Goal: Find specific page/section: Find specific page/section

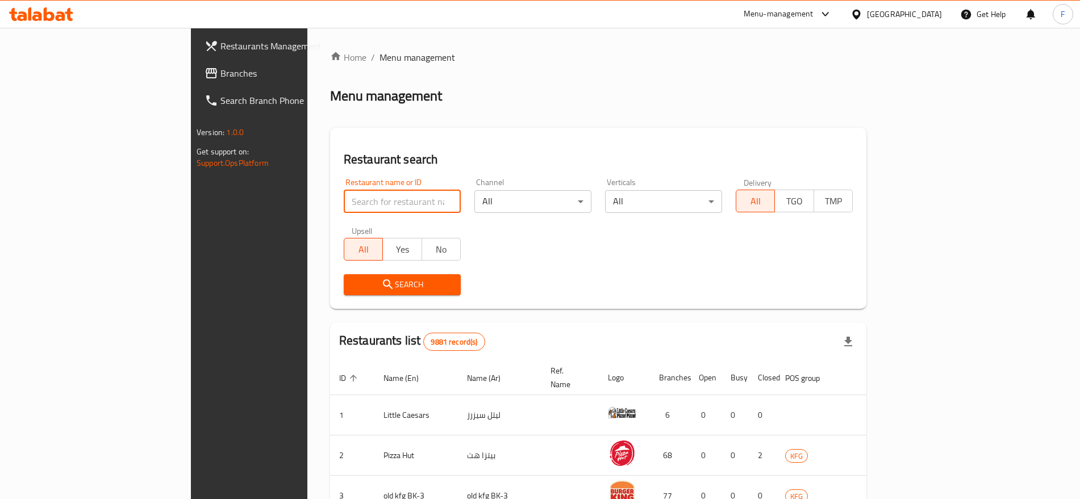
click at [344, 203] on input "search" at bounding box center [402, 201] width 117 height 23
paste input "630497"
type input "630497"
click at [353, 283] on span "Search" at bounding box center [402, 285] width 99 height 14
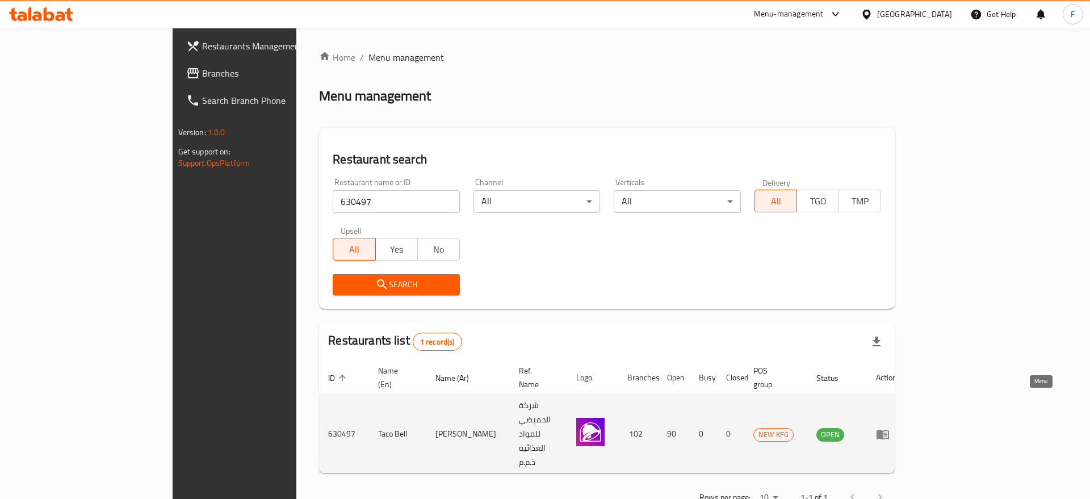
click at [889, 430] on icon "enhanced table" at bounding box center [883, 435] width 12 height 10
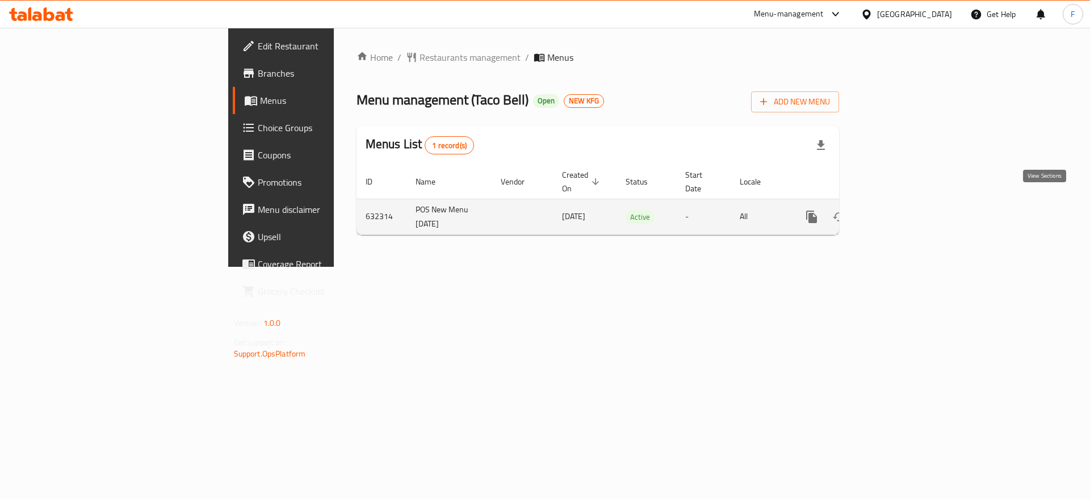
click at [901, 210] on icon "enhanced table" at bounding box center [894, 217] width 14 height 14
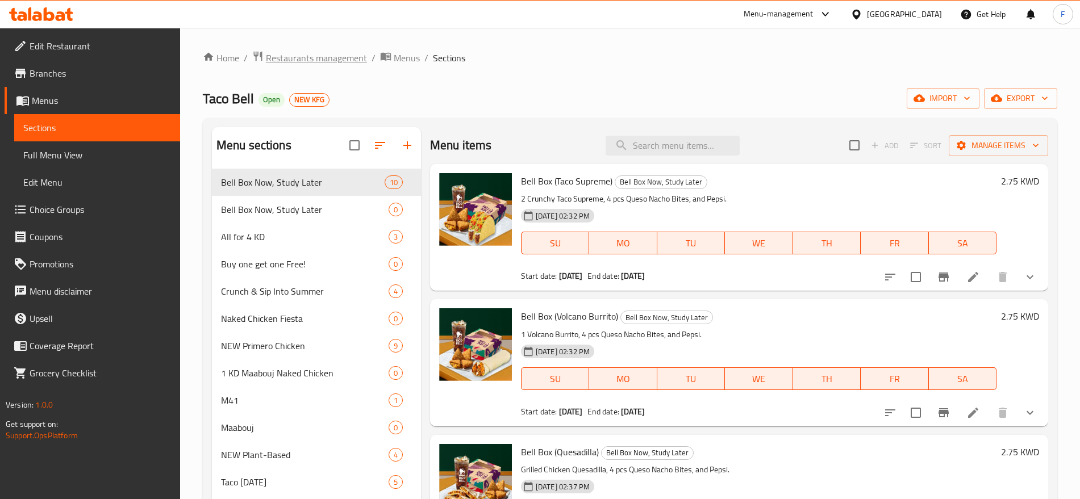
click at [297, 59] on span "Restaurants management" at bounding box center [316, 58] width 101 height 14
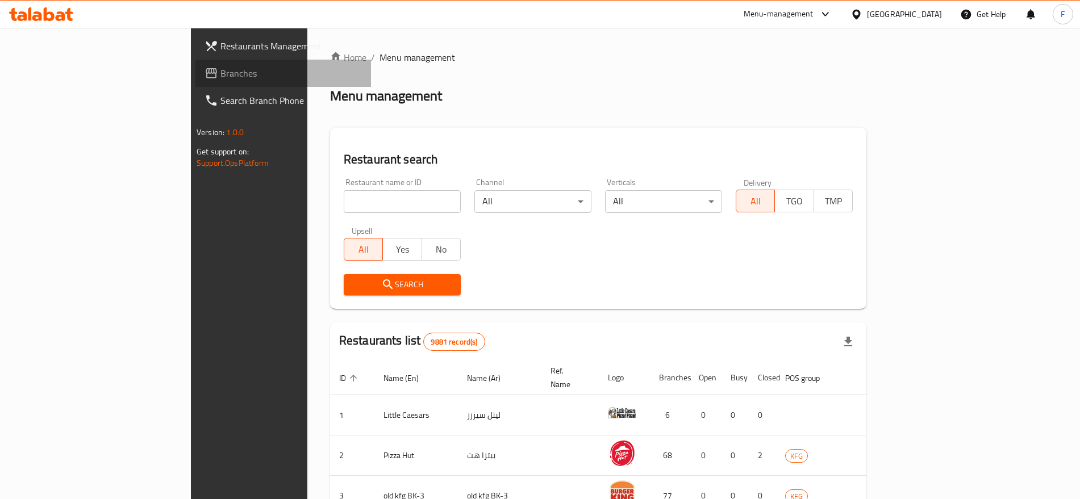
click at [220, 79] on span "Branches" at bounding box center [290, 73] width 141 height 14
